Goal: Task Accomplishment & Management: Complete application form

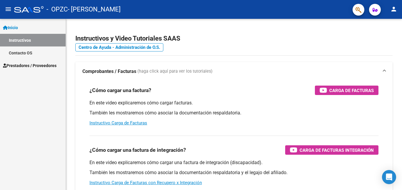
click at [16, 39] on link "Instructivos" at bounding box center [33, 40] width 66 height 13
click at [22, 64] on span "Prestadores / Proveedores" at bounding box center [30, 65] width 54 height 6
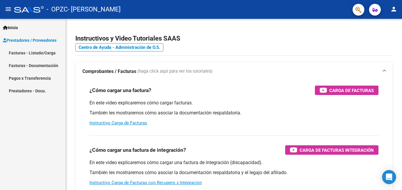
click at [32, 51] on link "Facturas - Listado/Carga" at bounding box center [33, 53] width 66 height 13
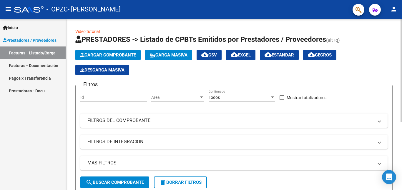
click at [110, 55] on span "Cargar Comprobante" at bounding box center [108, 54] width 56 height 5
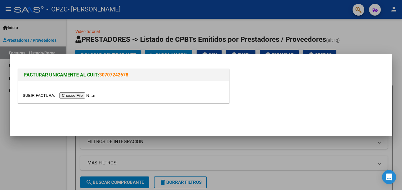
click at [24, 154] on div at bounding box center [201, 95] width 402 height 190
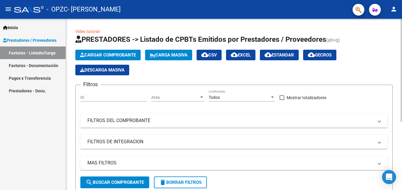
click at [91, 32] on link "Video tutorial" at bounding box center [87, 31] width 24 height 5
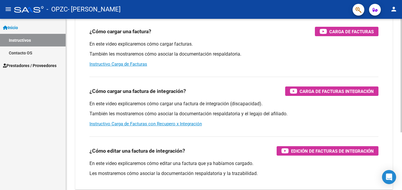
scroll to position [87, 0]
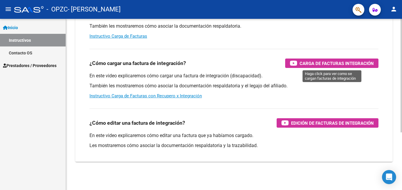
click at [334, 62] on span "Carga de Facturas Integración" at bounding box center [337, 63] width 74 height 7
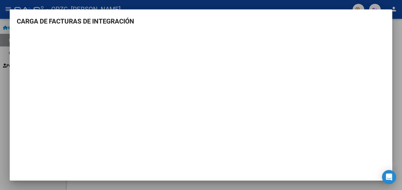
click at [4, 84] on div at bounding box center [201, 95] width 402 height 190
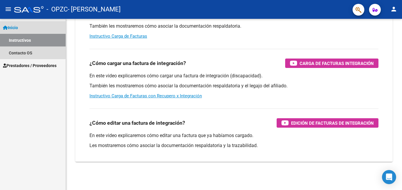
click at [16, 28] on span "Inicio" at bounding box center [10, 27] width 15 height 6
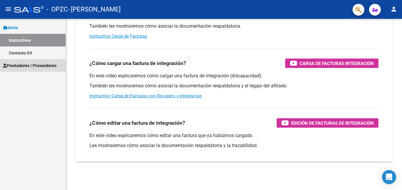
click at [18, 65] on span "Prestadores / Proveedores" at bounding box center [30, 65] width 54 height 6
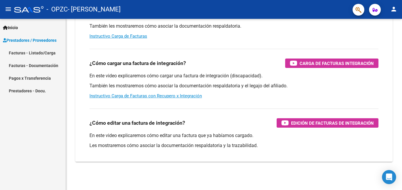
click at [22, 52] on link "Facturas - Listado/Carga" at bounding box center [33, 53] width 66 height 13
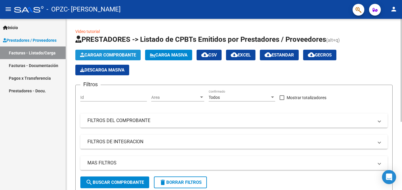
click at [117, 54] on span "Cargar Comprobante" at bounding box center [108, 54] width 56 height 5
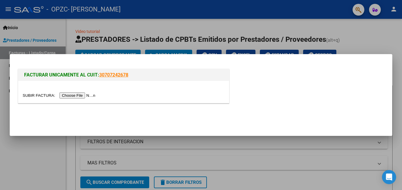
click at [80, 95] on input "file" at bounding box center [60, 95] width 74 height 6
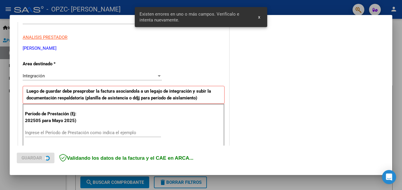
scroll to position [132, 0]
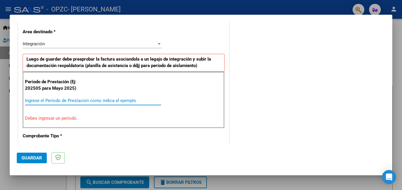
click at [54, 101] on input "Ingrese el Período de Prestación como indica el ejemplo" at bounding box center [93, 100] width 136 height 5
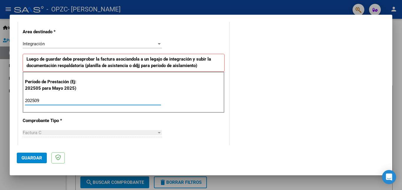
type input "202509"
click at [182, 148] on mat-dialog-actions "Guardar" at bounding box center [201, 156] width 369 height 23
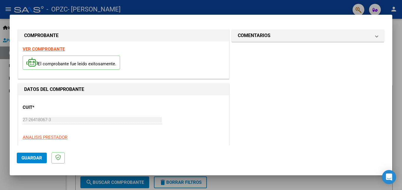
scroll to position [29, 0]
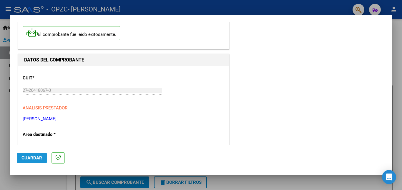
click at [31, 156] on span "Guardar" at bounding box center [31, 157] width 21 height 5
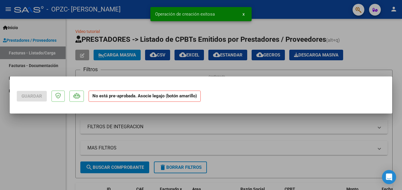
scroll to position [0, 0]
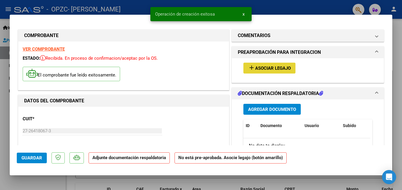
click at [267, 68] on span "Asociar Legajo" at bounding box center [273, 68] width 36 height 5
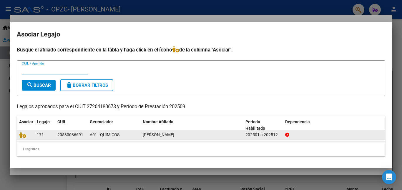
click at [174, 134] on span "[PERSON_NAME]" at bounding box center [158, 134] width 31 height 5
click at [64, 134] on div "20530086691" at bounding box center [70, 135] width 26 height 7
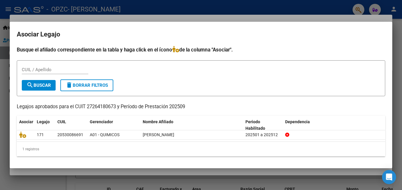
click at [52, 87] on button "search Buscar" at bounding box center [39, 85] width 34 height 11
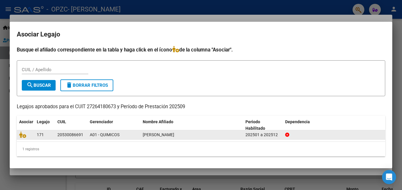
click at [71, 134] on div "20530086691" at bounding box center [70, 135] width 26 height 7
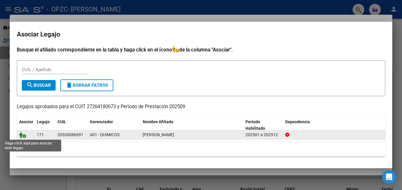
click at [25, 135] on icon at bounding box center [22, 135] width 7 height 6
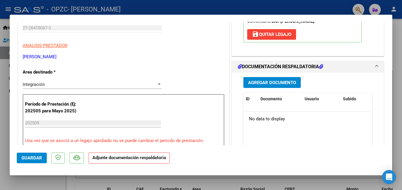
scroll to position [137, 0]
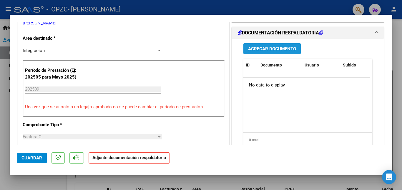
click at [264, 48] on span "Agregar Documento" at bounding box center [272, 48] width 48 height 5
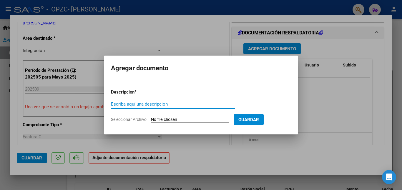
click at [119, 103] on input "Escriba aquí una descripcion" at bounding box center [173, 104] width 124 height 5
type input "Planilla Asistencia"
click at [202, 120] on input "Seleccionar Archivo" at bounding box center [190, 120] width 78 height 6
type input "C:\fakepath\Planilla asistencia [DATE].pdf"
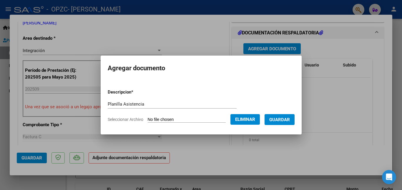
click at [279, 120] on span "Guardar" at bounding box center [279, 119] width 21 height 5
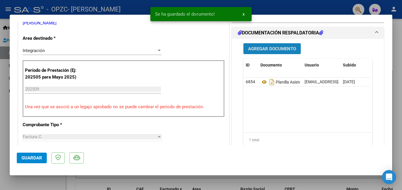
click at [261, 49] on span "Agregar Documento" at bounding box center [272, 48] width 48 height 5
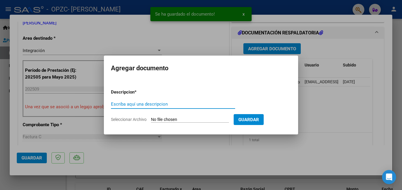
click at [115, 104] on input "Escriba aquí una descripcion" at bounding box center [173, 104] width 124 height 5
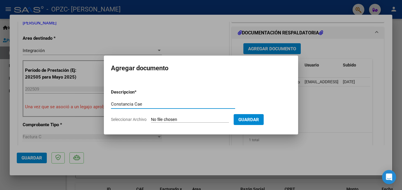
type input "Constancia Cae"
click at [155, 119] on input "Seleccionar Archivo" at bounding box center [190, 120] width 78 height 6
type input "C:\fakepath\Constancia Cae [DATE].pdf"
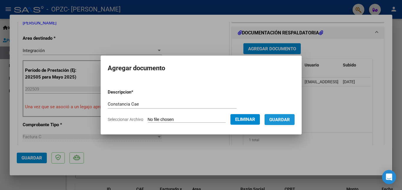
click at [278, 122] on span "Guardar" at bounding box center [279, 119] width 21 height 5
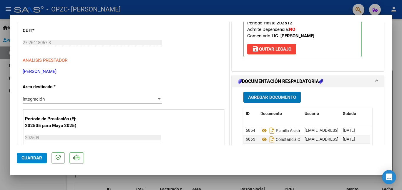
scroll to position [118, 0]
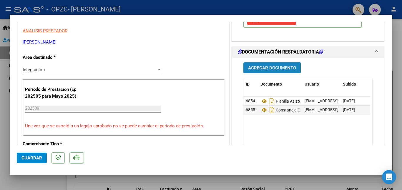
click at [248, 66] on span "Agregar Documento" at bounding box center [272, 67] width 48 height 5
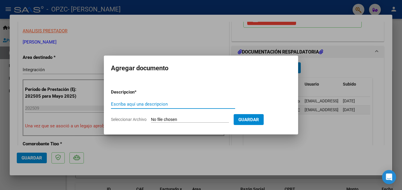
click at [118, 105] on input "Escriba aquí una descripcion" at bounding box center [173, 104] width 124 height 5
type input "Inscripción Arca"
click at [166, 120] on input "Seleccionar Archivo" at bounding box center [190, 120] width 78 height 6
type input "C:\fakepath\Arca Constancia Inscripcion.pdf"
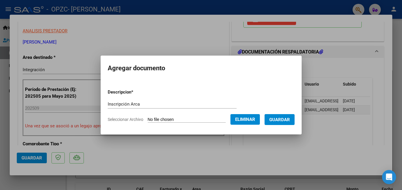
click at [278, 122] on span "Guardar" at bounding box center [279, 119] width 21 height 5
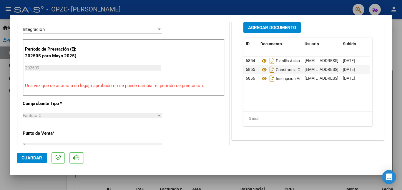
scroll to position [165, 0]
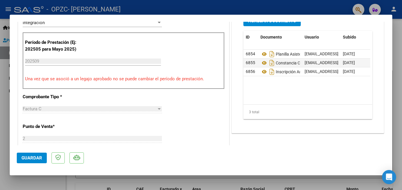
click at [399, 86] on div at bounding box center [201, 95] width 402 height 190
type input "$ 0,00"
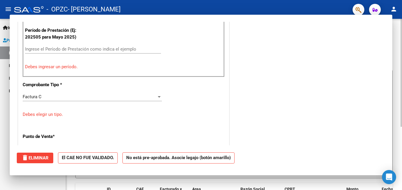
scroll to position [0, 0]
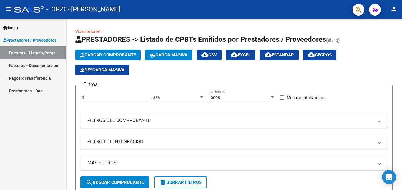
click at [49, 65] on link "Facturas - Documentación" at bounding box center [33, 65] width 66 height 13
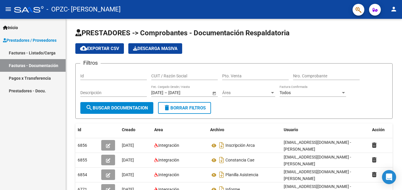
click at [393, 13] on button "person" at bounding box center [394, 10] width 12 height 12
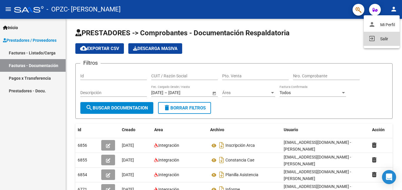
click at [377, 39] on button "exit_to_app Salir" at bounding box center [382, 39] width 36 height 14
